Goal: Task Accomplishment & Management: Use online tool/utility

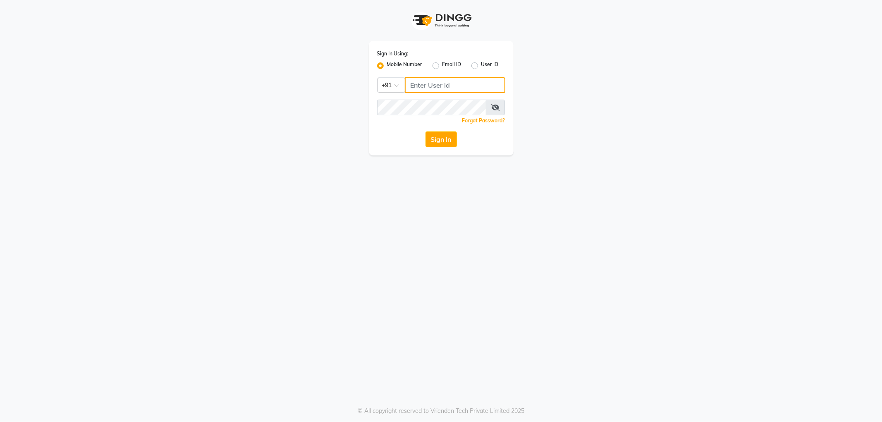
click at [447, 85] on input "Username" at bounding box center [455, 85] width 100 height 16
type input "9892058726"
click at [425, 131] on button "Sign In" at bounding box center [440, 139] width 31 height 16
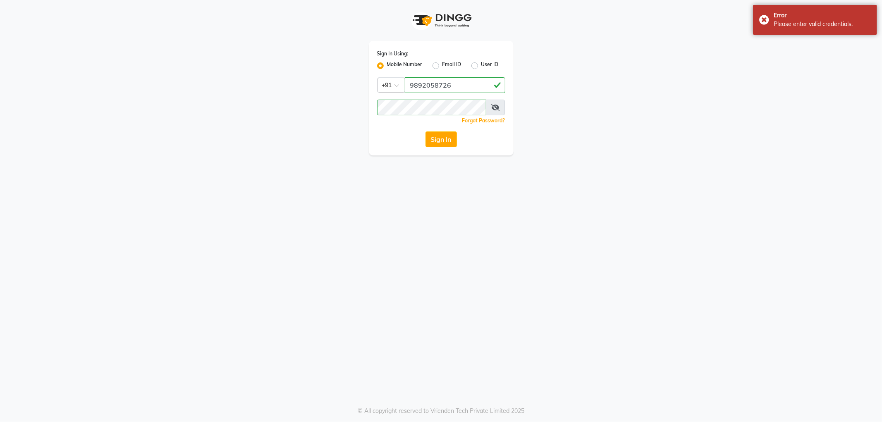
click at [495, 107] on icon at bounding box center [495, 107] width 8 height 7
click at [425, 131] on button "Sign In" at bounding box center [440, 139] width 31 height 16
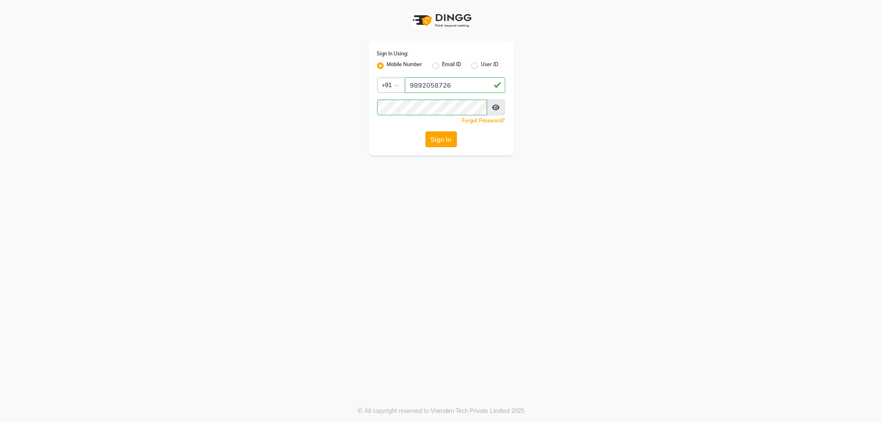
click at [436, 145] on button "Sign In" at bounding box center [440, 139] width 31 height 16
click at [431, 138] on button "Sign In" at bounding box center [440, 139] width 31 height 16
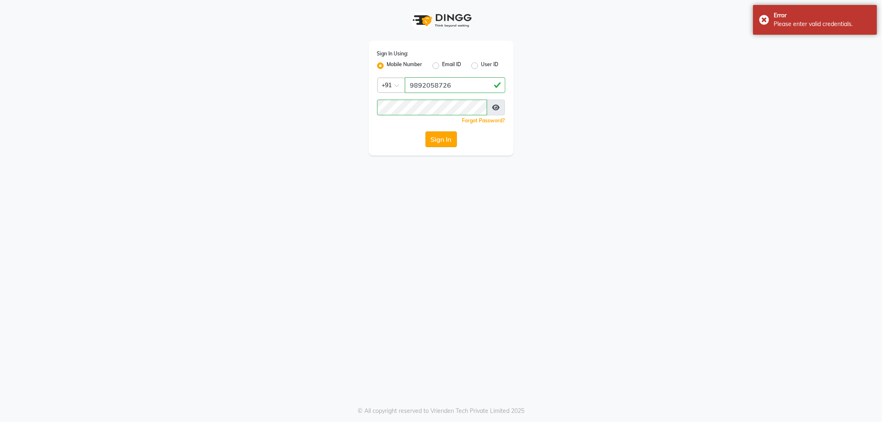
click at [433, 141] on button "Sign In" at bounding box center [440, 139] width 31 height 16
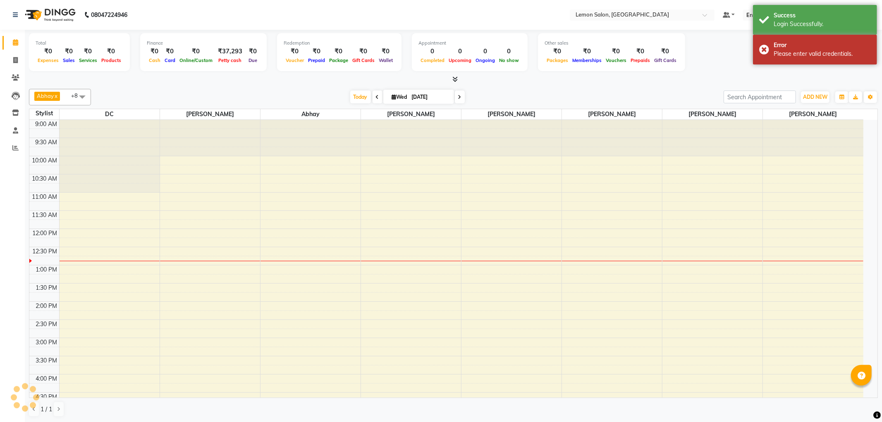
select select "en"
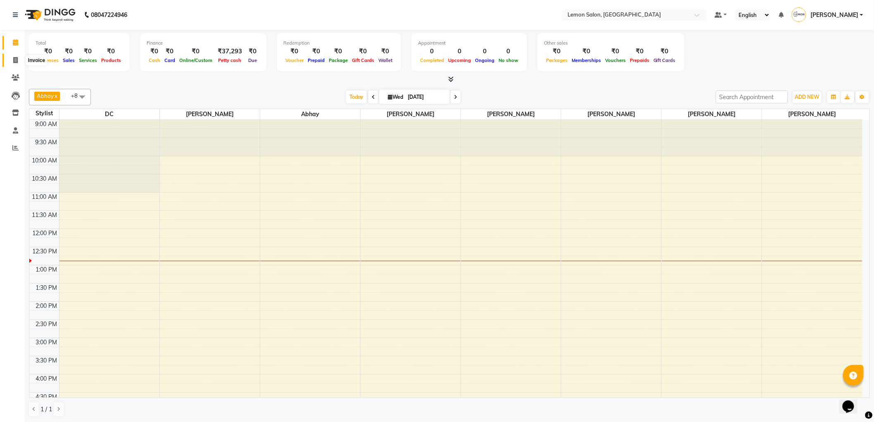
click at [10, 61] on span at bounding box center [15, 61] width 14 height 10
select select "561"
select select "service"
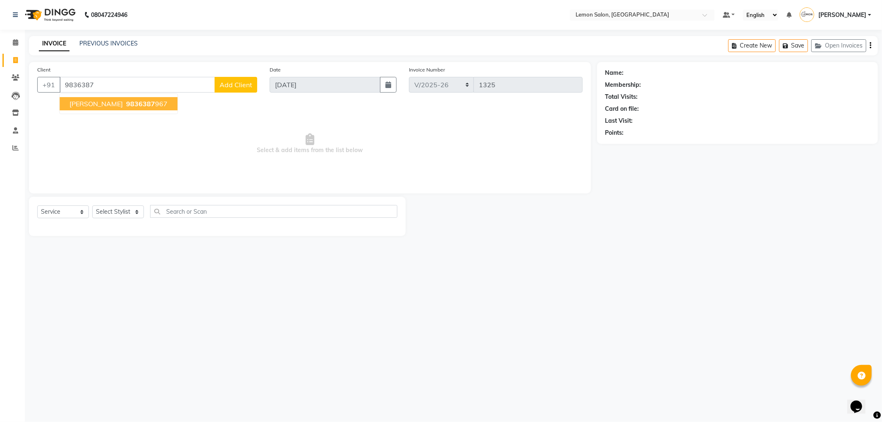
click at [117, 107] on span "[PERSON_NAME]" at bounding box center [95, 104] width 53 height 8
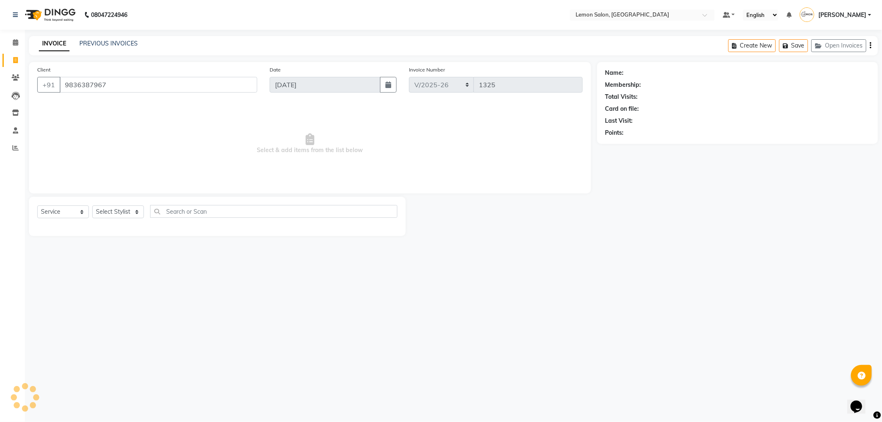
type input "9836387967"
select select "1: Object"
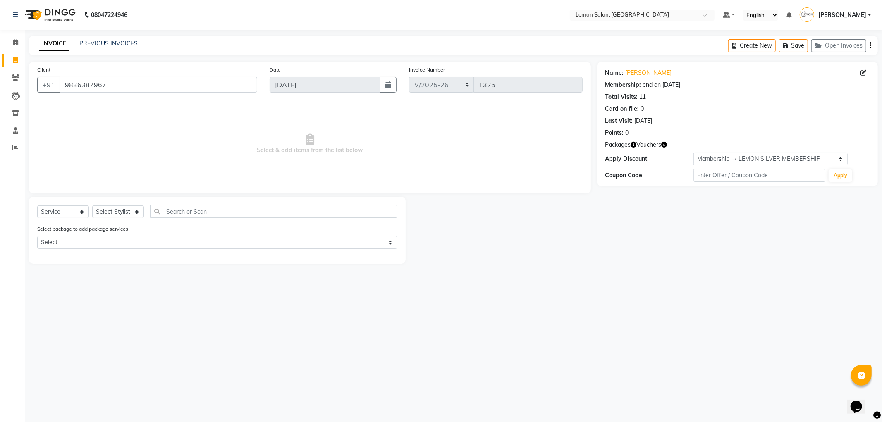
click at [665, 145] on icon "button" at bounding box center [664, 145] width 6 height 6
click at [112, 241] on select "Select Kerastase Fete-Absolu Gloss Wash and Blow Dry Complimentry" at bounding box center [217, 242] width 360 height 13
click at [124, 214] on select "Select Stylist [PERSON_NAME] [PERSON_NAME] [PERSON_NAME] DC [PERSON_NAME] [PERS…" at bounding box center [118, 211] width 52 height 13
select select "60402"
click at [92, 206] on select "Select Stylist [PERSON_NAME] [PERSON_NAME] [PERSON_NAME] DC [PERSON_NAME] [PERS…" at bounding box center [118, 211] width 52 height 13
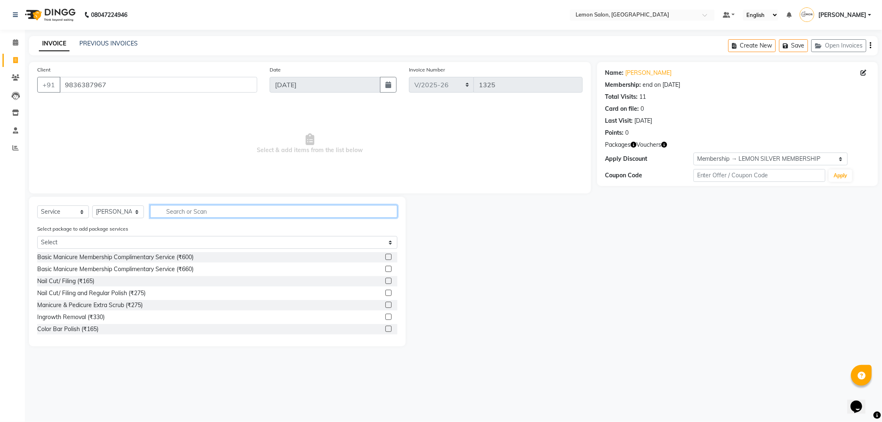
click at [192, 215] on input "text" at bounding box center [273, 211] width 247 height 13
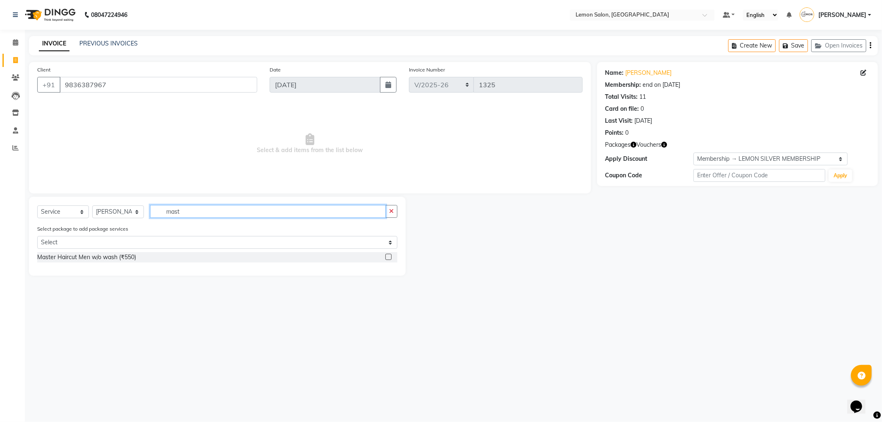
type input "mast"
click at [136, 255] on div "Master Haircut Men w/o wash (₹550)" at bounding box center [217, 257] width 360 height 10
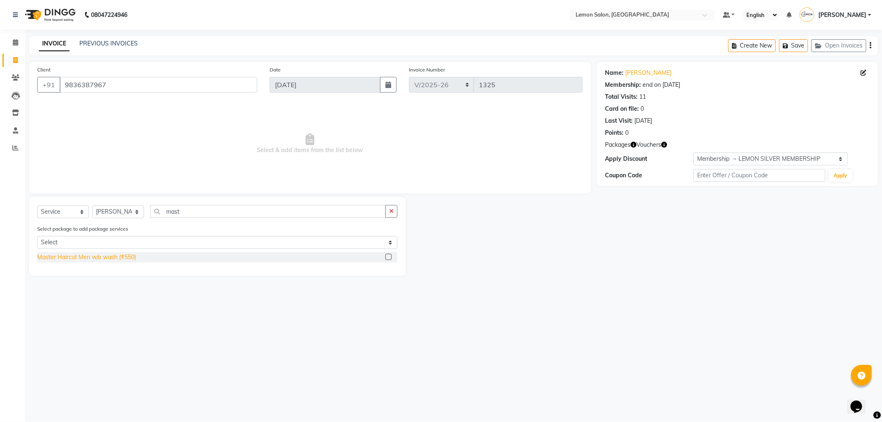
click at [131, 256] on div "Master Haircut Men w/o wash (₹550)" at bounding box center [86, 257] width 99 height 9
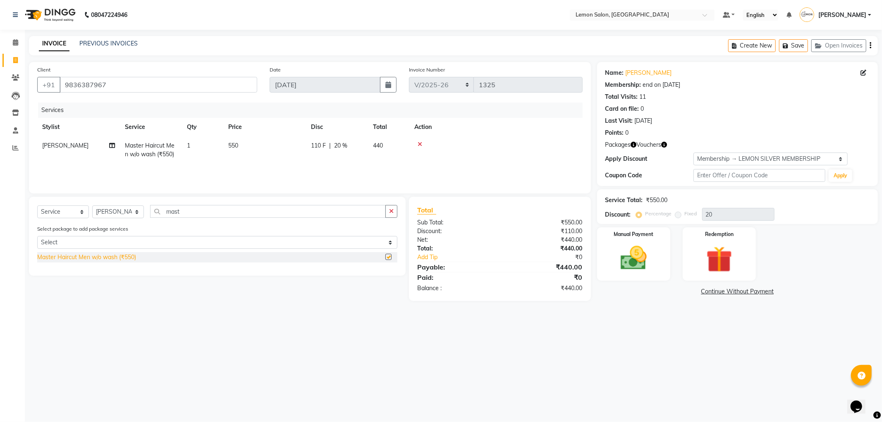
checkbox input "false"
click at [721, 259] on img at bounding box center [719, 260] width 44 height 34
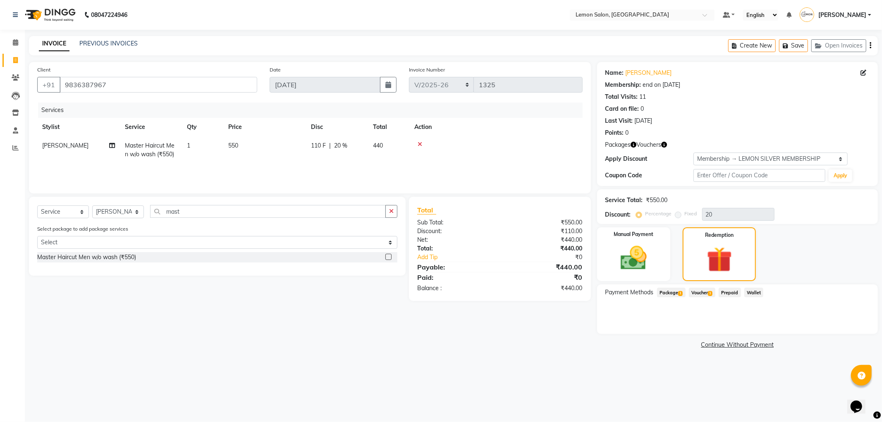
click at [702, 291] on span "Voucher 1" at bounding box center [702, 293] width 26 height 10
click at [852, 321] on button "Add" at bounding box center [849, 326] width 30 height 14
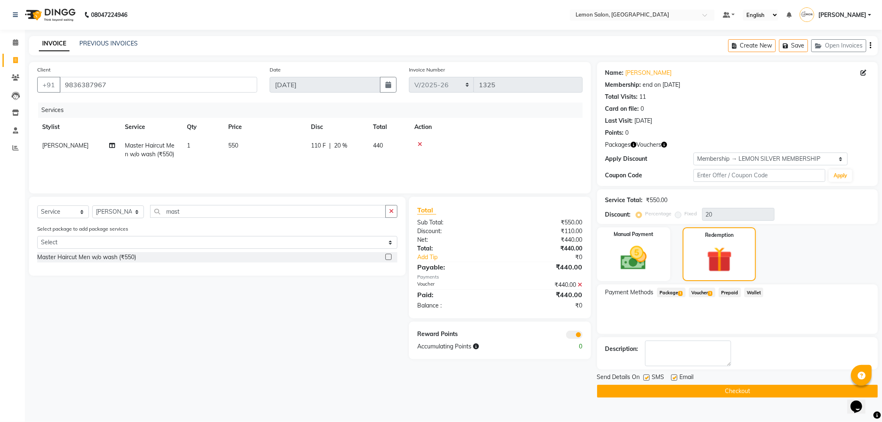
click at [644, 375] on label at bounding box center [646, 377] width 6 height 6
click at [644, 375] on input "checkbox" at bounding box center [645, 377] width 5 height 5
checkbox input "false"
click at [672, 379] on label at bounding box center [674, 377] width 6 height 6
click at [672, 379] on input "checkbox" at bounding box center [673, 377] width 5 height 5
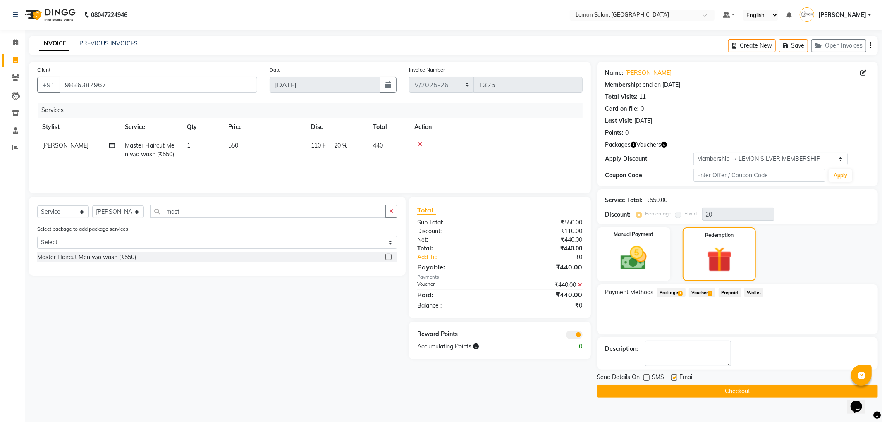
checkbox input "false"
click at [664, 295] on span "Package 1" at bounding box center [671, 293] width 29 height 10
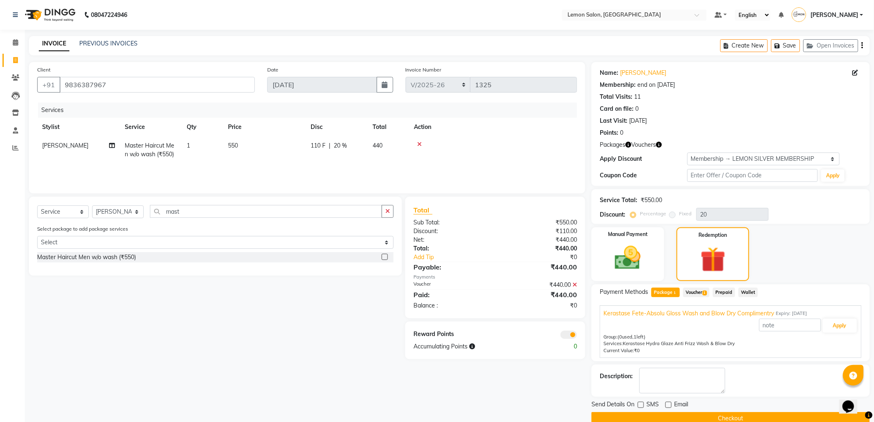
click at [703, 292] on span "Voucher 1" at bounding box center [697, 293] width 26 height 10
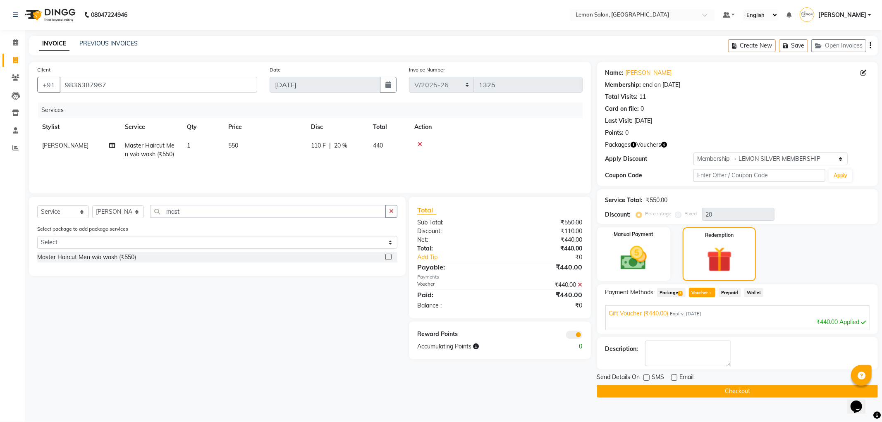
click at [666, 388] on button "Checkout" at bounding box center [737, 391] width 281 height 13
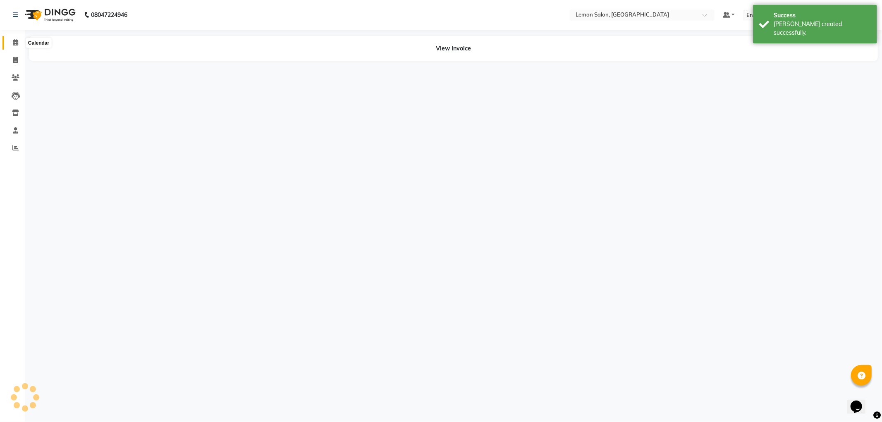
click at [17, 38] on span at bounding box center [15, 43] width 14 height 10
